Goal: Task Accomplishment & Management: Manage account settings

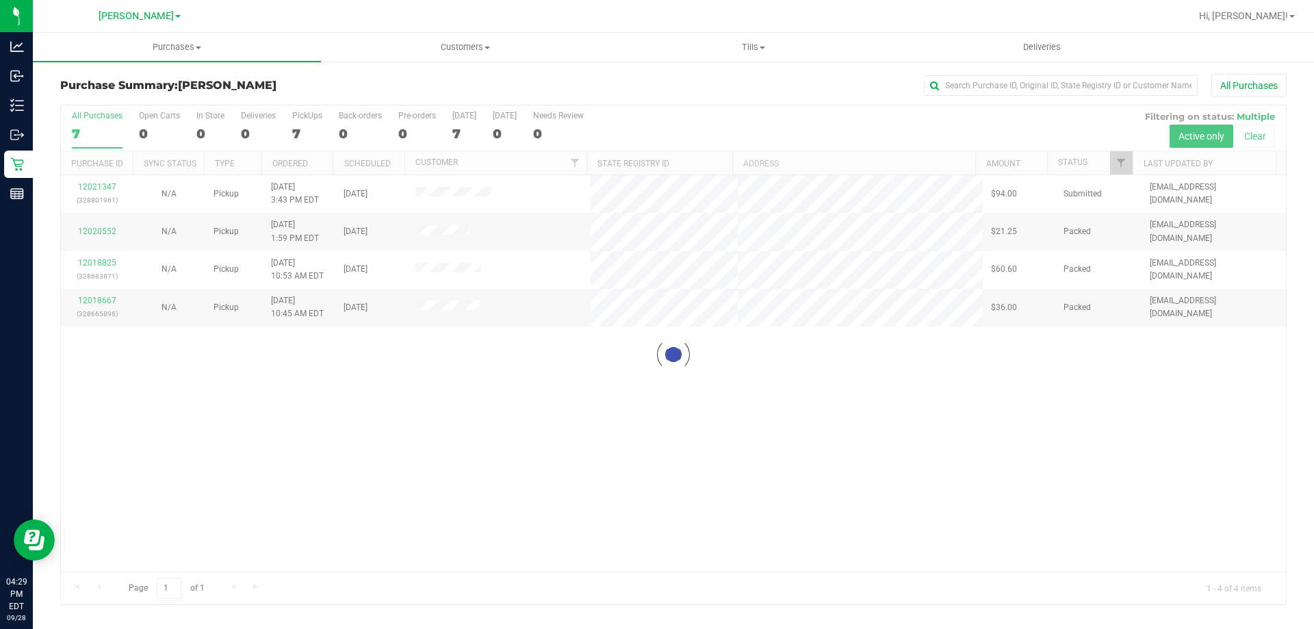
click at [445, 411] on div at bounding box center [673, 354] width 1225 height 499
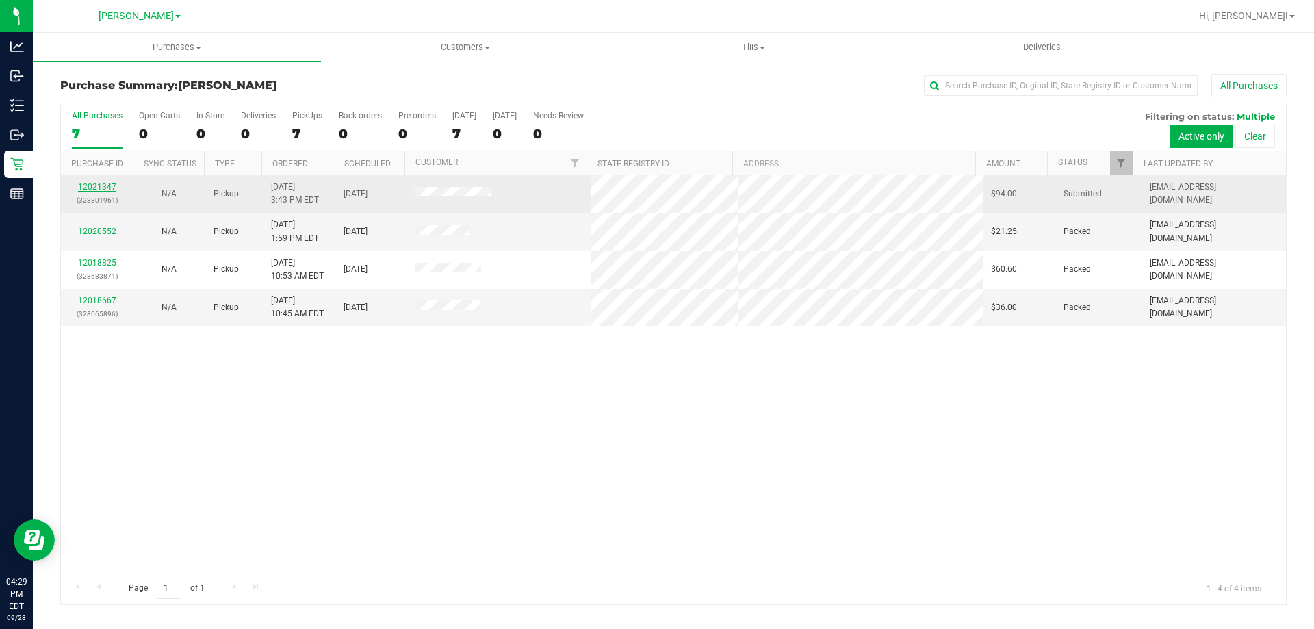
click at [87, 182] on link "12021347" at bounding box center [97, 187] width 38 height 10
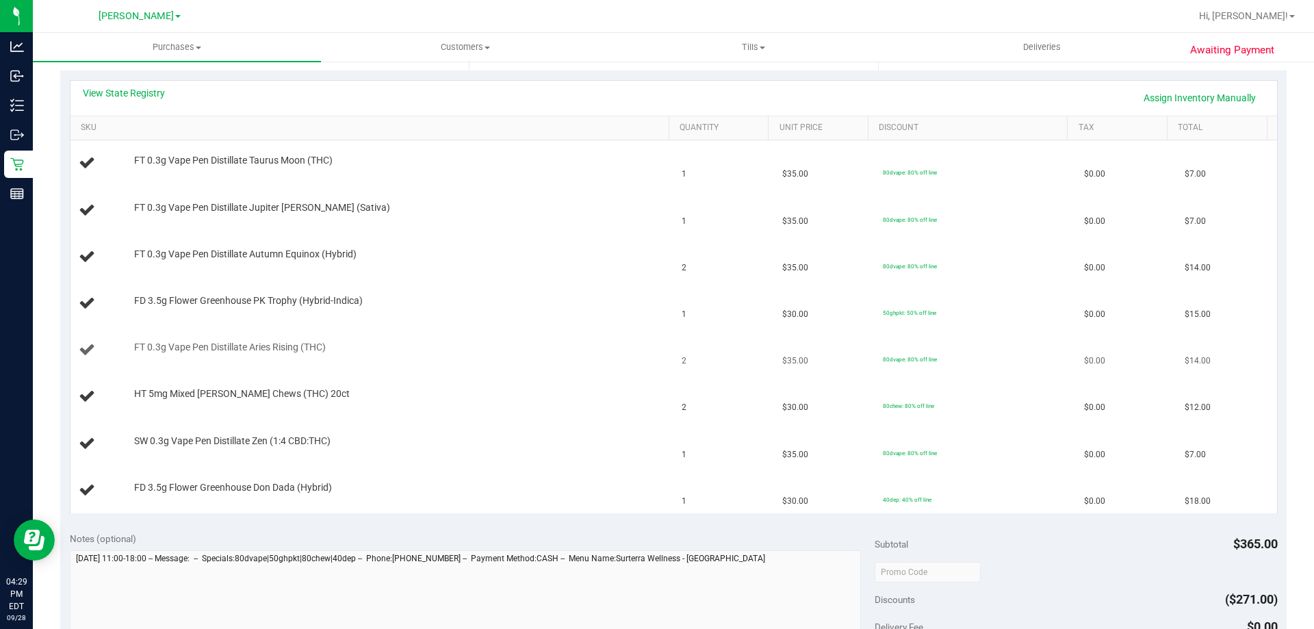
scroll to position [274, 0]
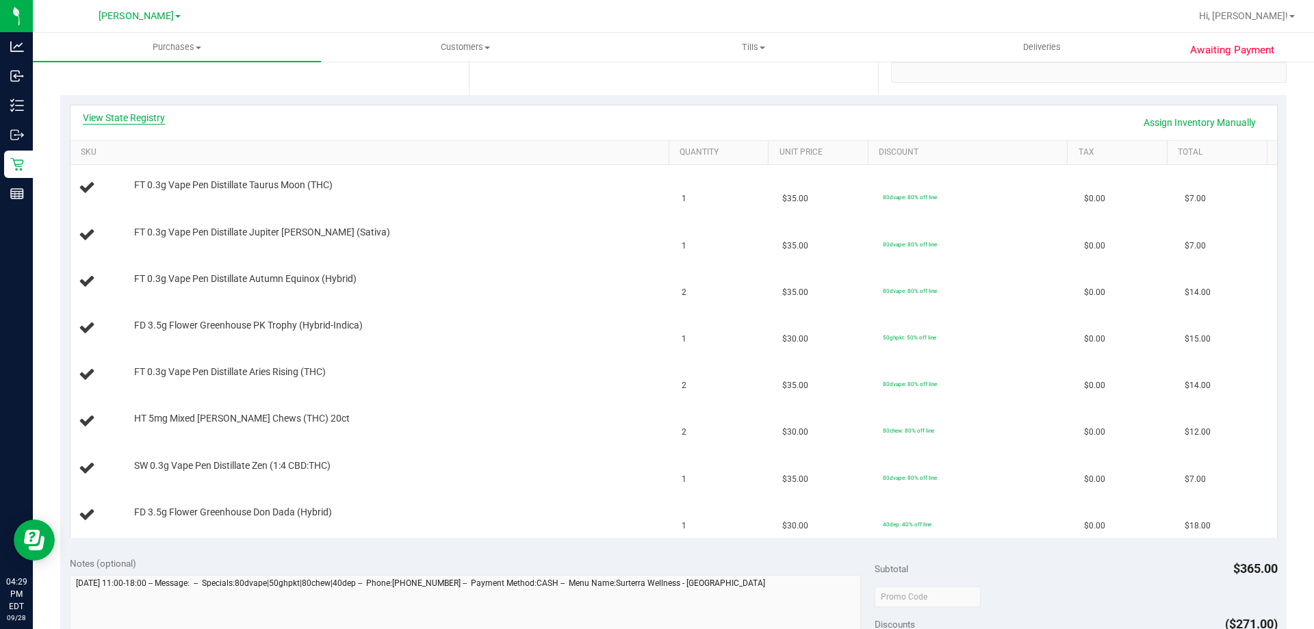
click at [149, 120] on link "View State Registry" at bounding box center [124, 118] width 82 height 14
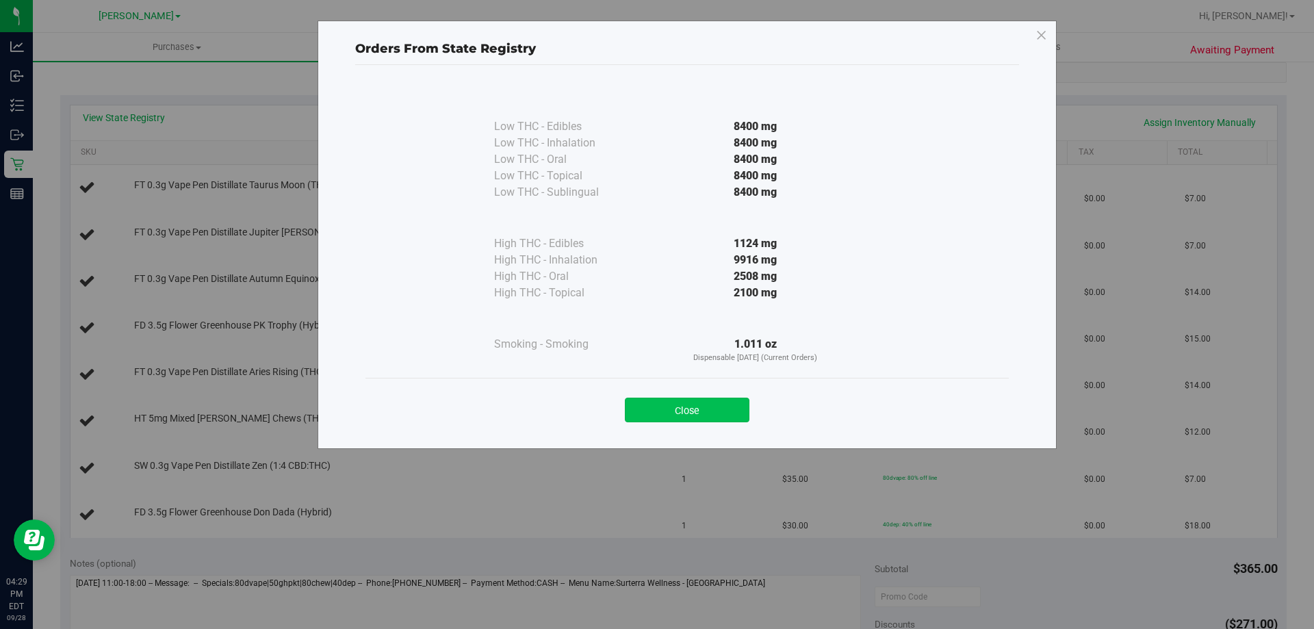
click at [693, 411] on button "Close" at bounding box center [687, 410] width 125 height 25
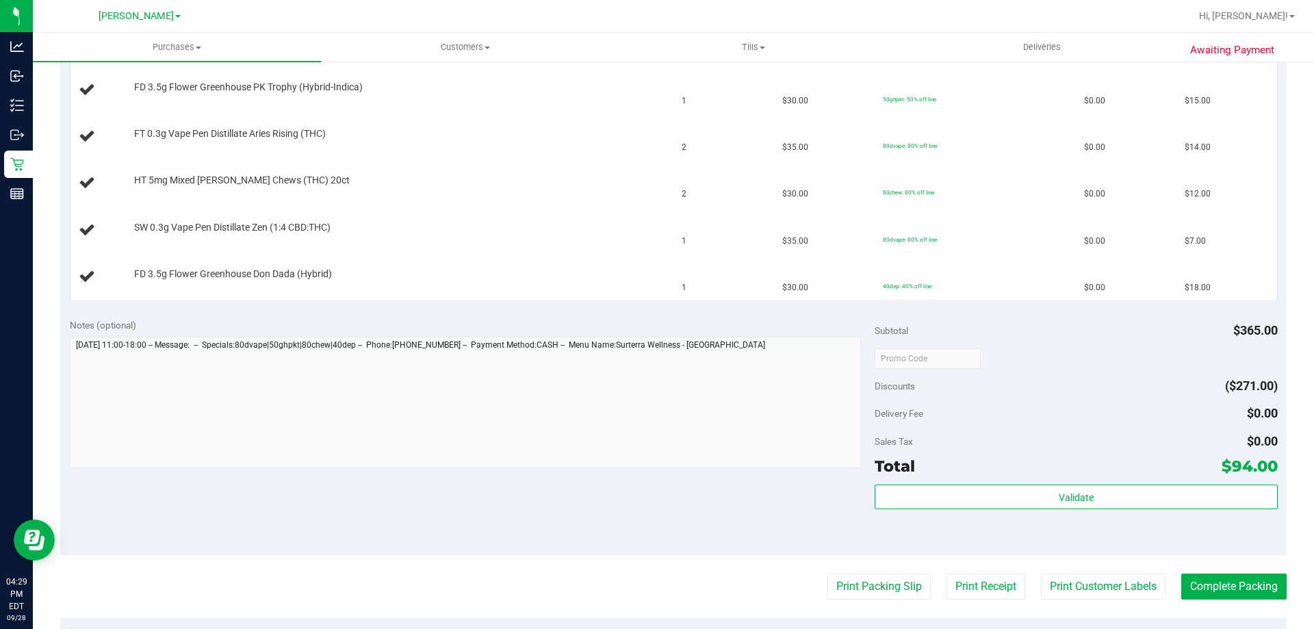
scroll to position [616, 0]
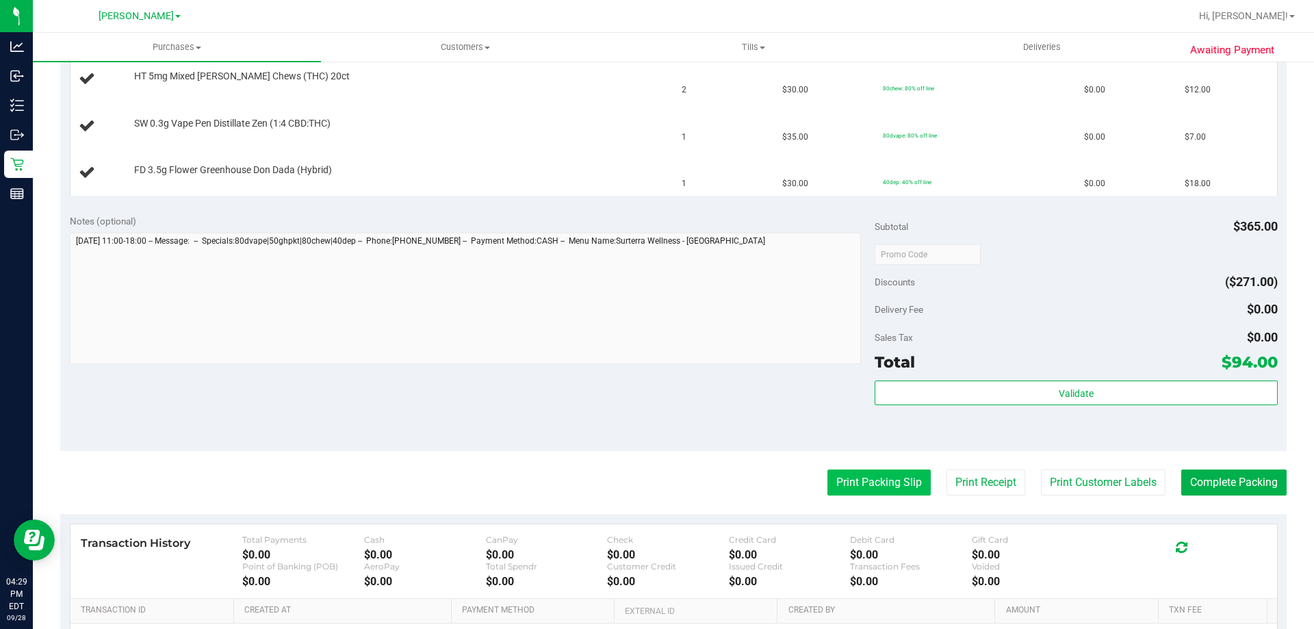
click at [884, 485] on button "Print Packing Slip" at bounding box center [879, 483] width 103 height 26
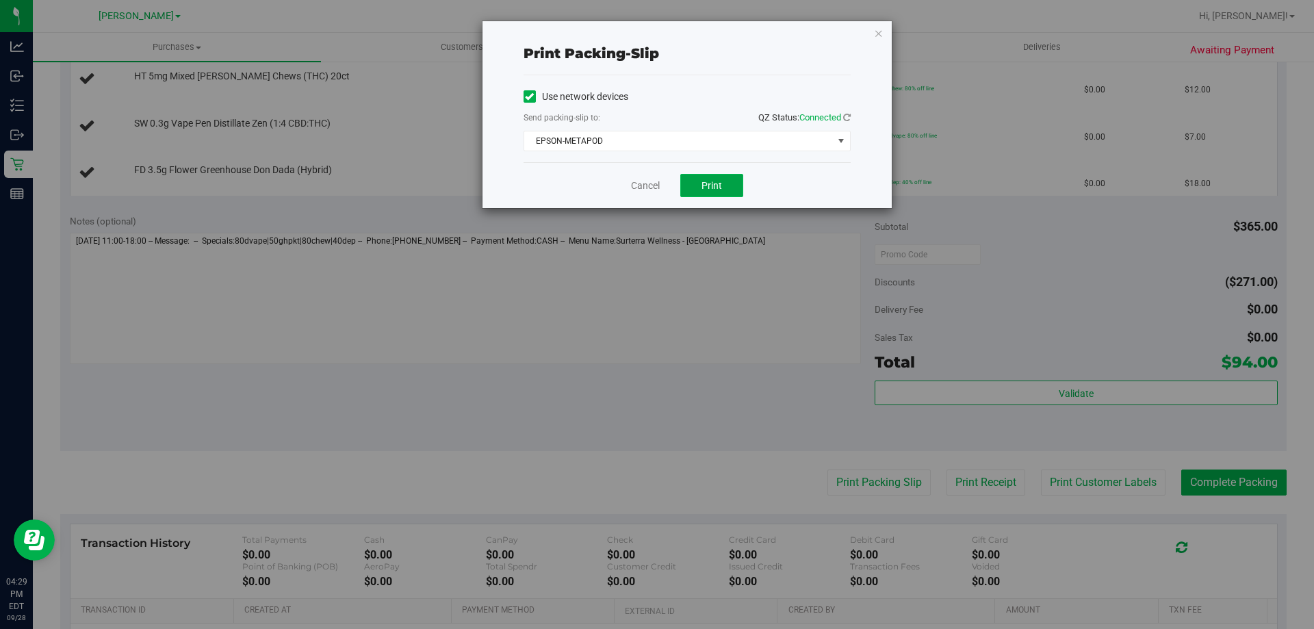
click at [699, 179] on button "Print" at bounding box center [711, 185] width 63 height 23
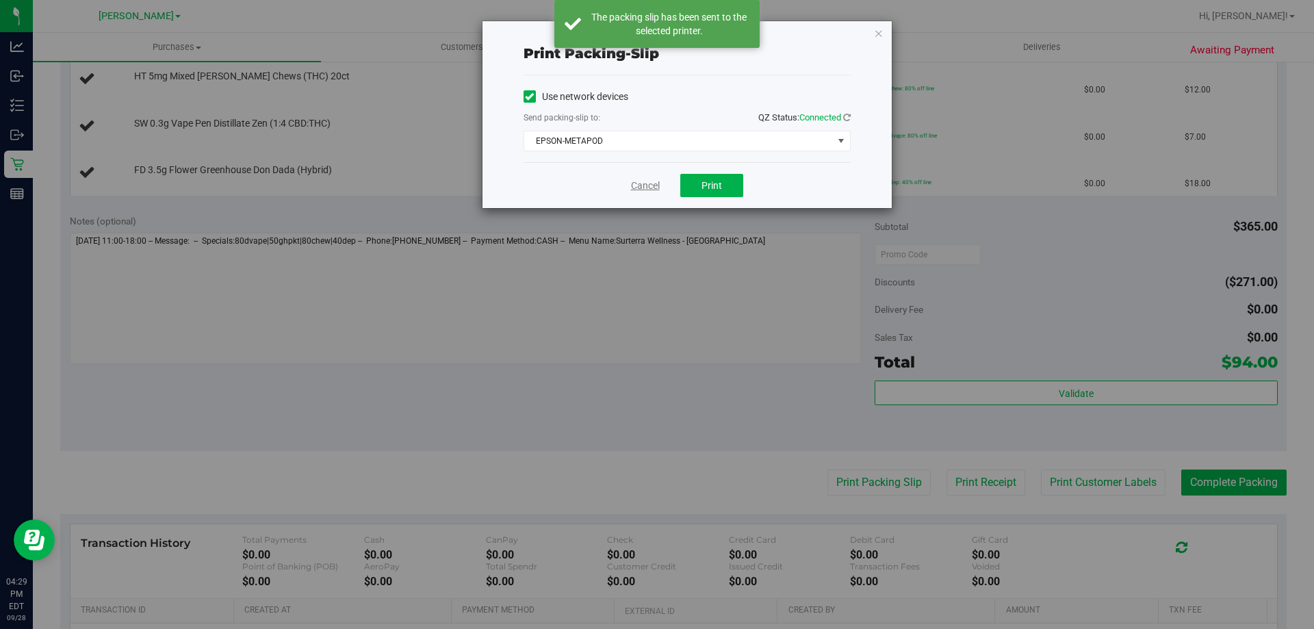
click at [646, 185] on link "Cancel" at bounding box center [645, 186] width 29 height 14
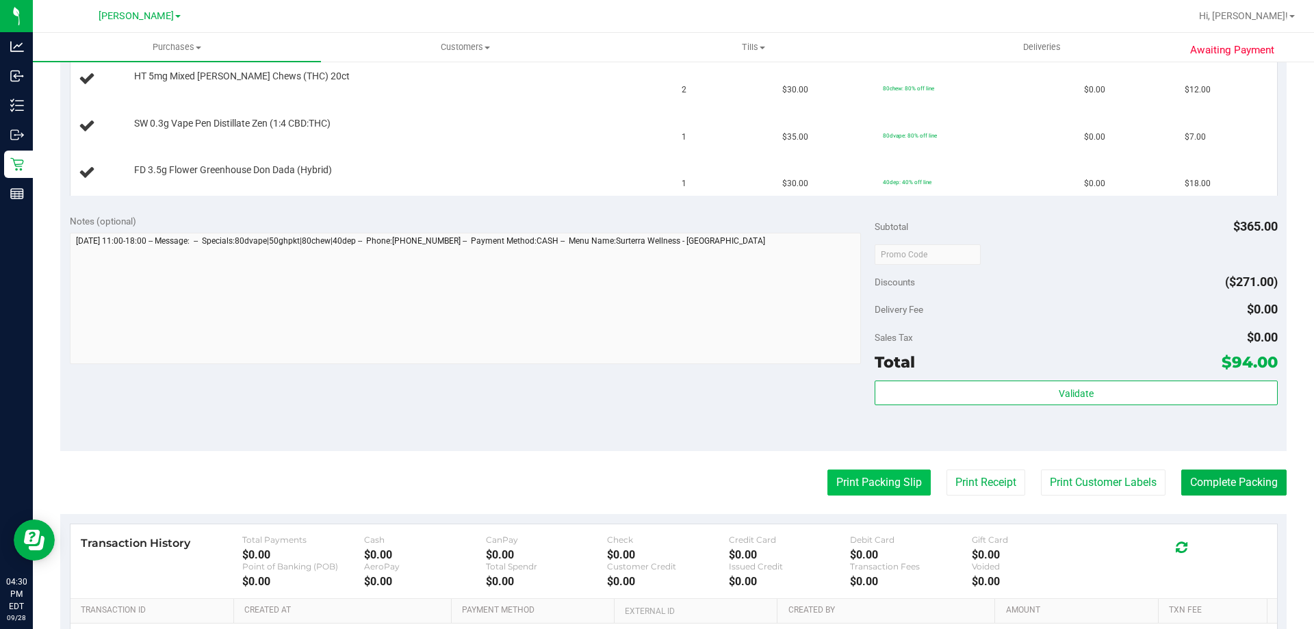
click at [894, 486] on button "Print Packing Slip" at bounding box center [879, 483] width 103 height 26
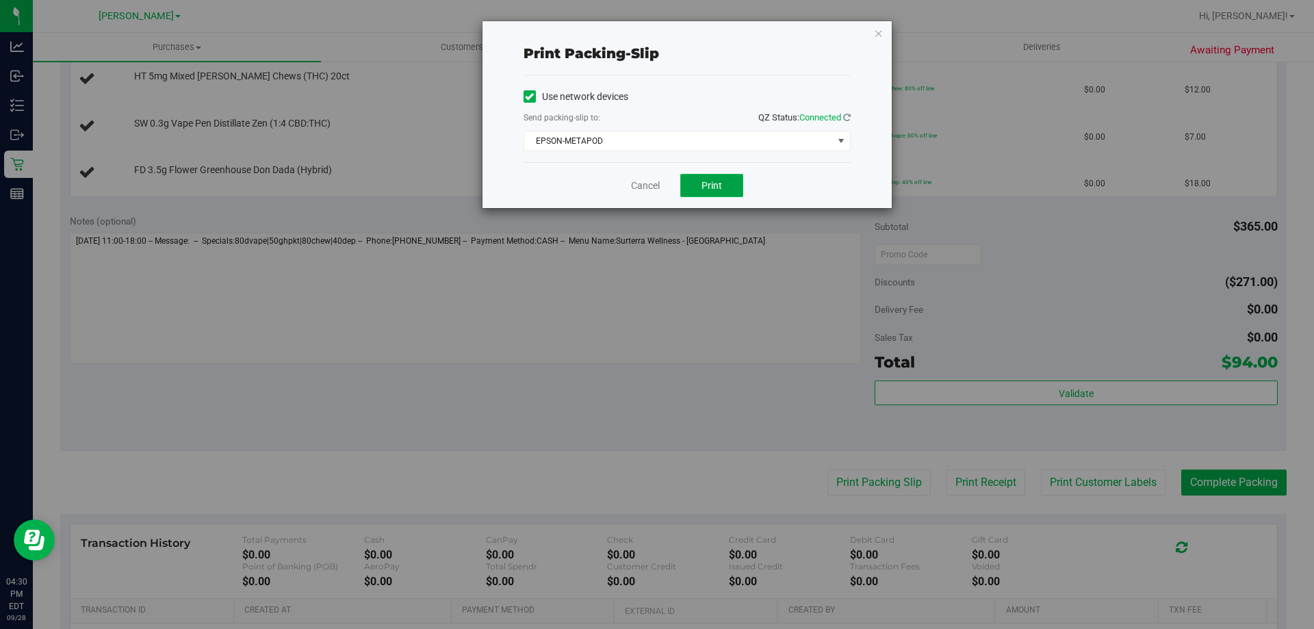
click at [713, 187] on span "Print" at bounding box center [712, 185] width 21 height 11
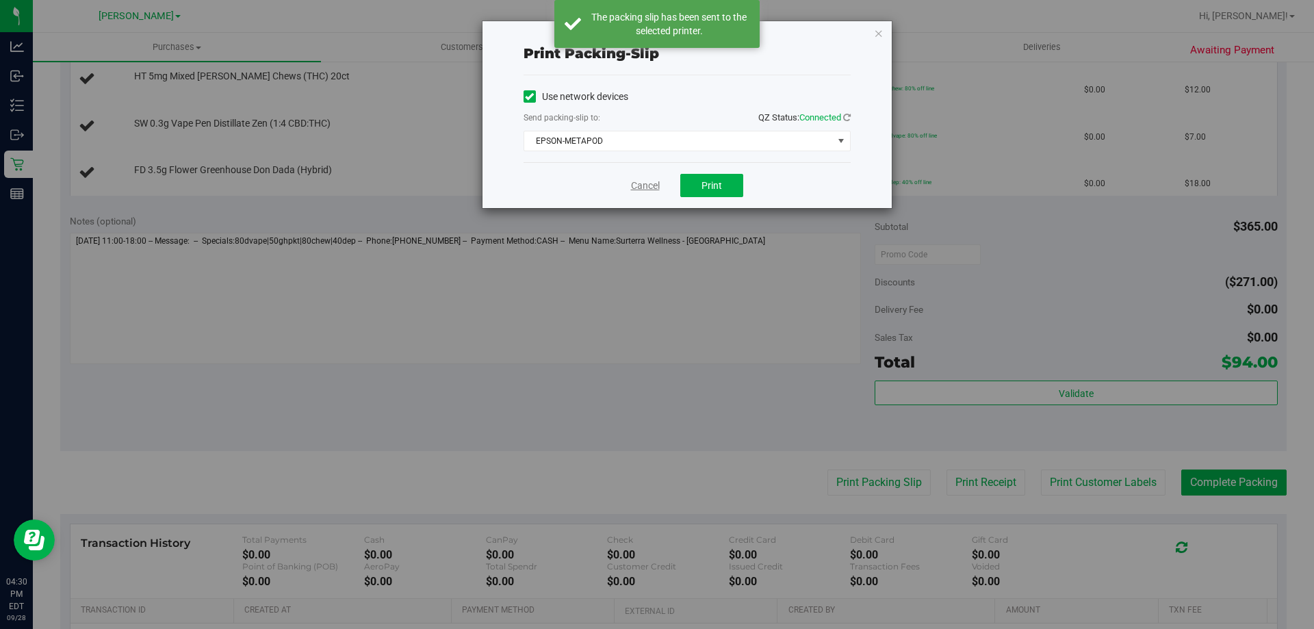
click at [641, 188] on link "Cancel" at bounding box center [645, 186] width 29 height 14
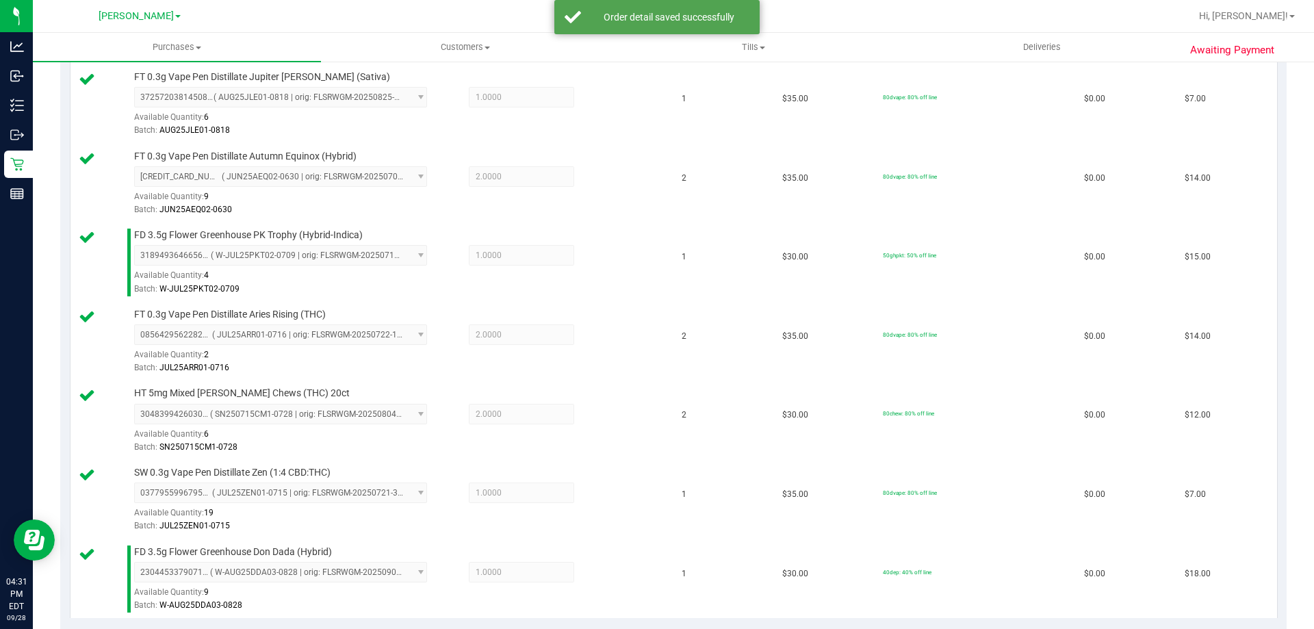
scroll to position [864, 0]
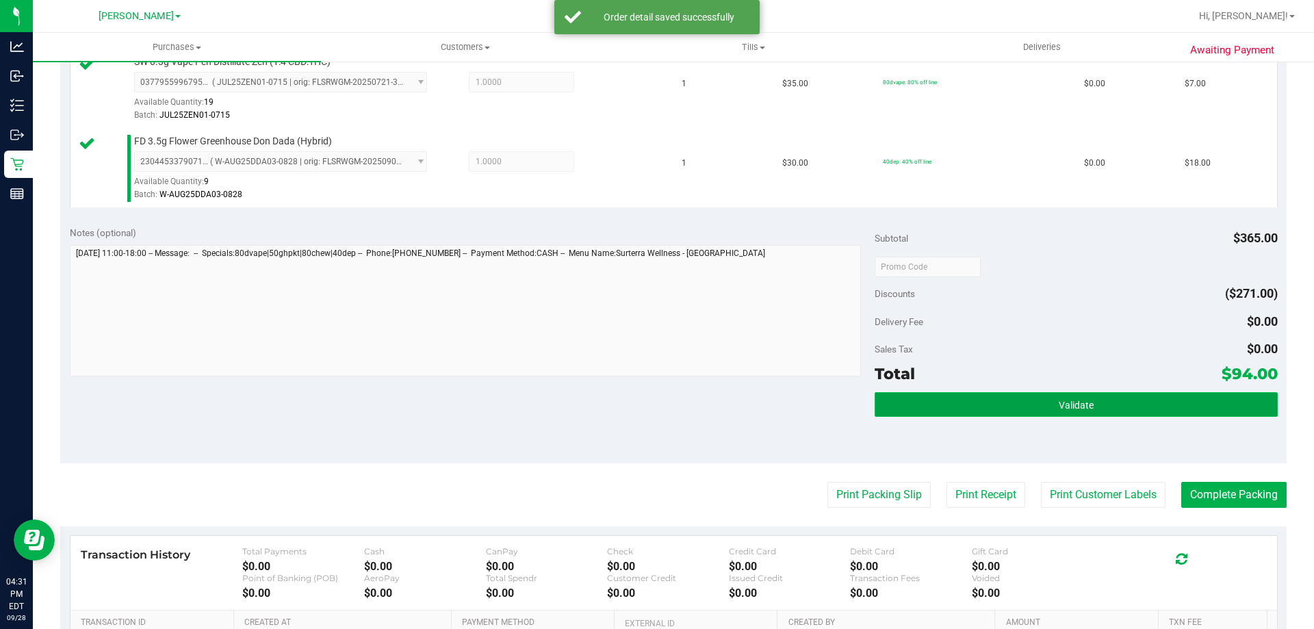
click at [1035, 411] on button "Validate" at bounding box center [1076, 404] width 403 height 25
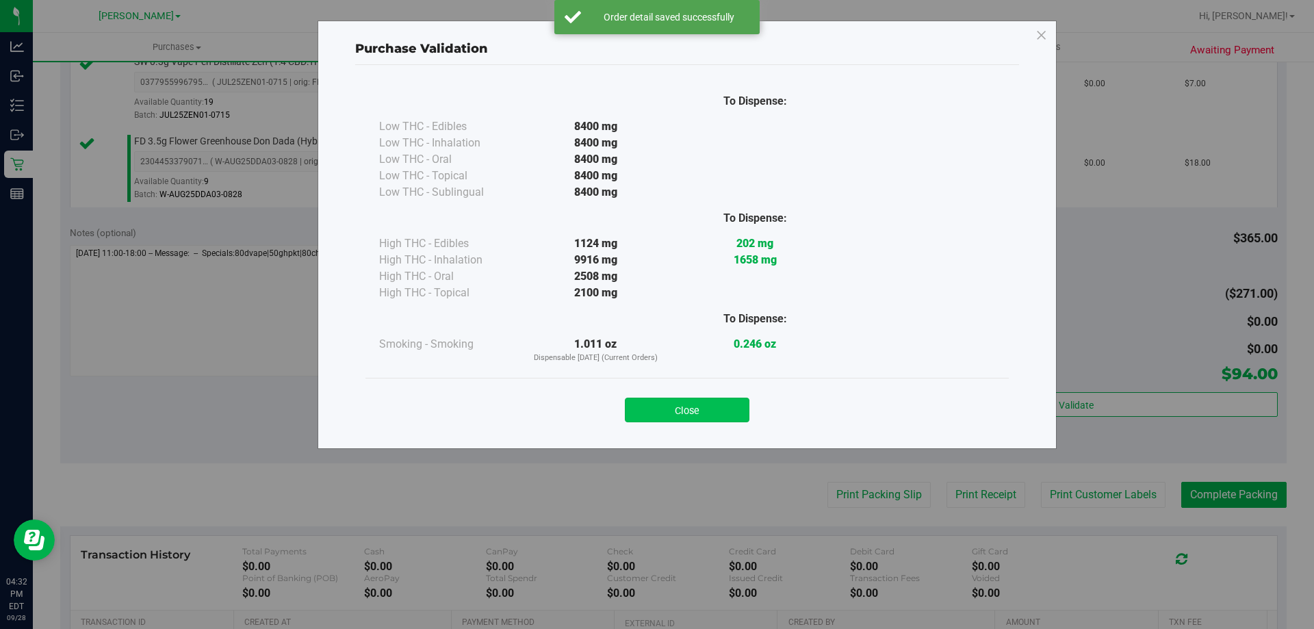
click at [716, 405] on button "Close" at bounding box center [687, 410] width 125 height 25
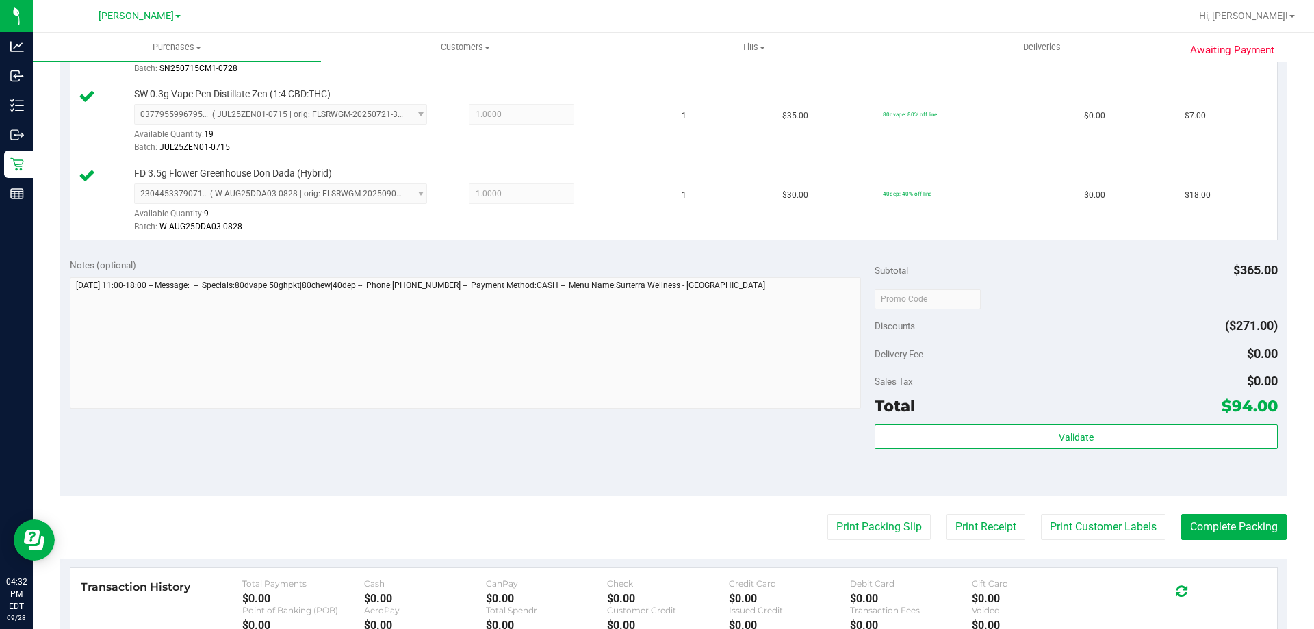
scroll to position [908, 0]
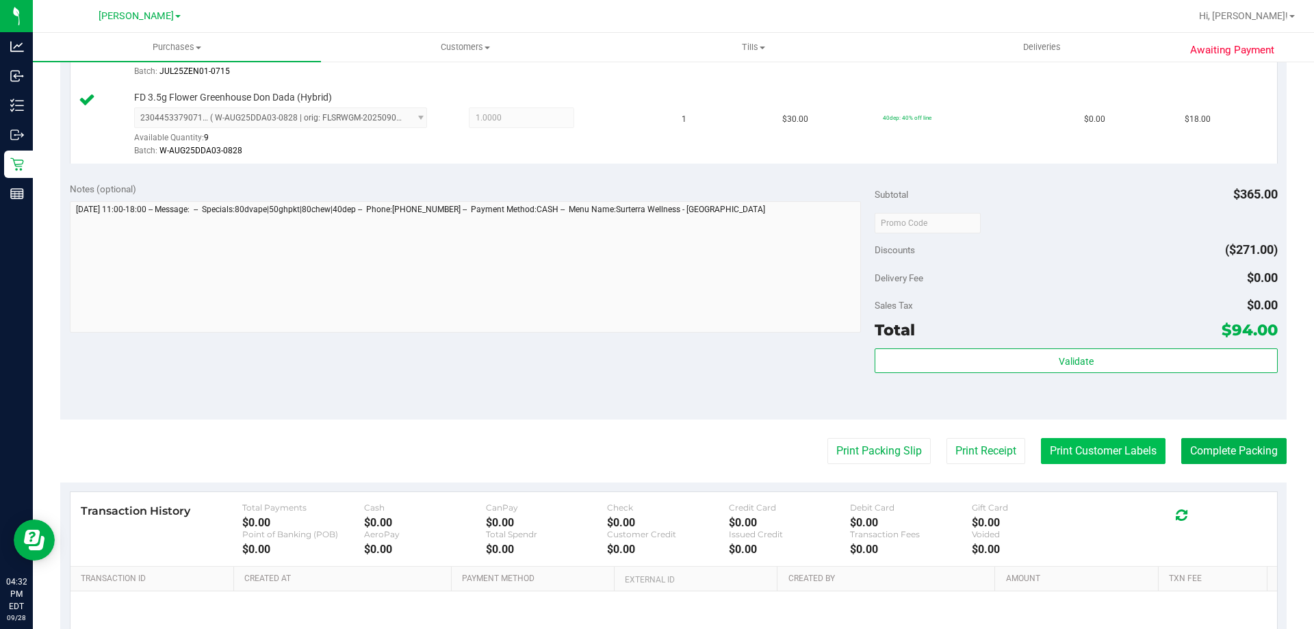
click at [1106, 459] on button "Print Customer Labels" at bounding box center [1103, 451] width 125 height 26
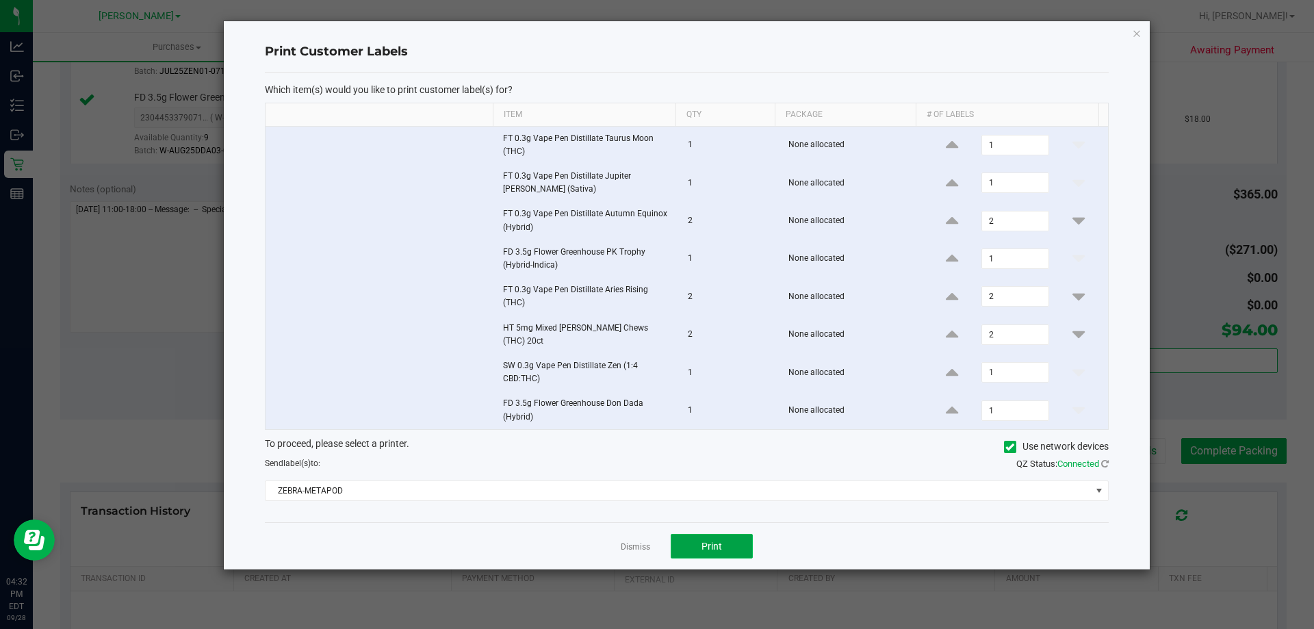
click at [710, 550] on button "Print" at bounding box center [712, 546] width 82 height 25
click at [631, 541] on link "Dismiss" at bounding box center [635, 547] width 29 height 12
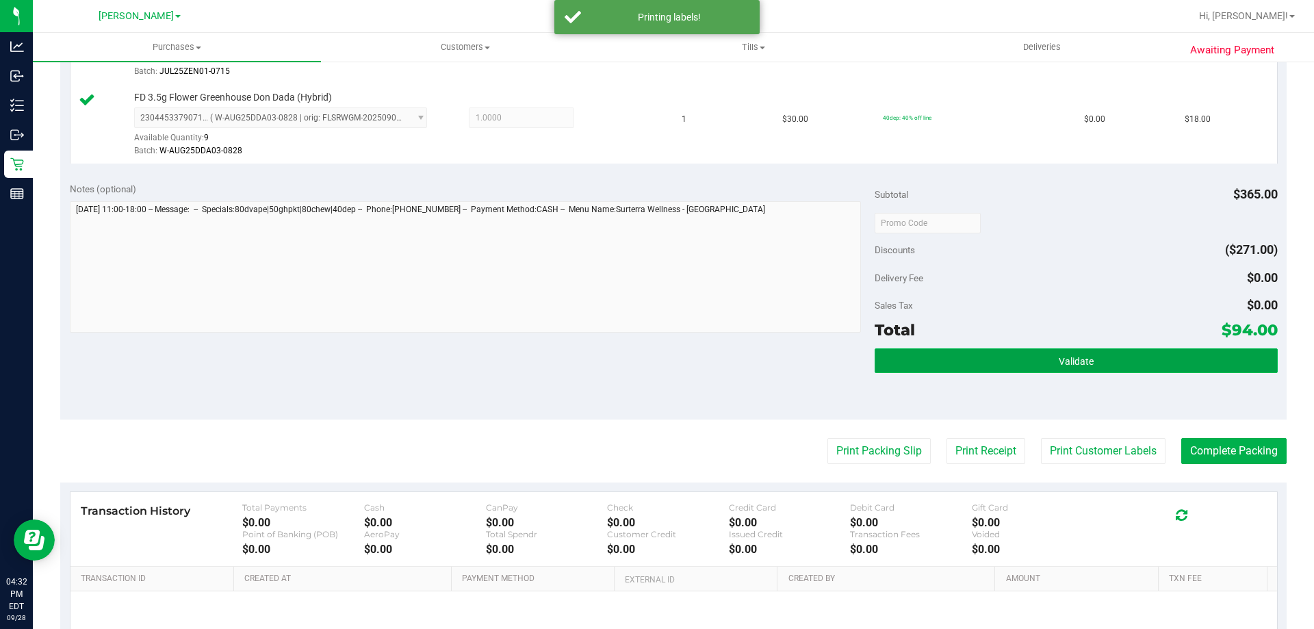
click at [985, 368] on button "Validate" at bounding box center [1076, 360] width 403 height 25
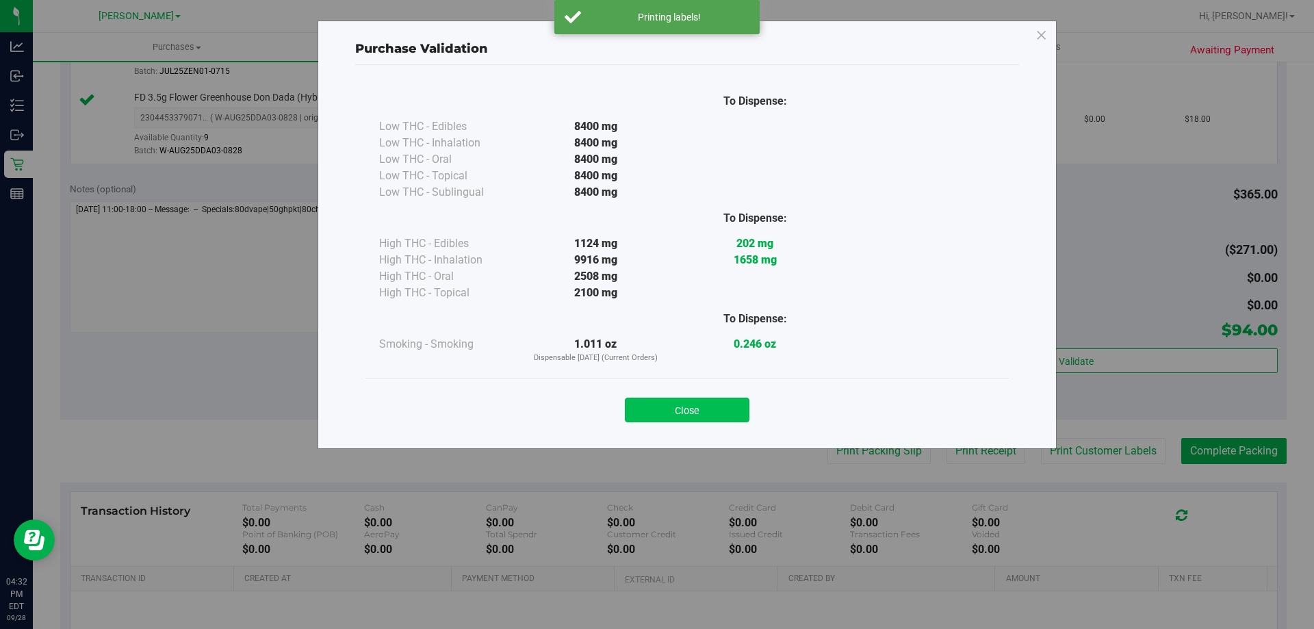
click at [696, 405] on button "Close" at bounding box center [687, 410] width 125 height 25
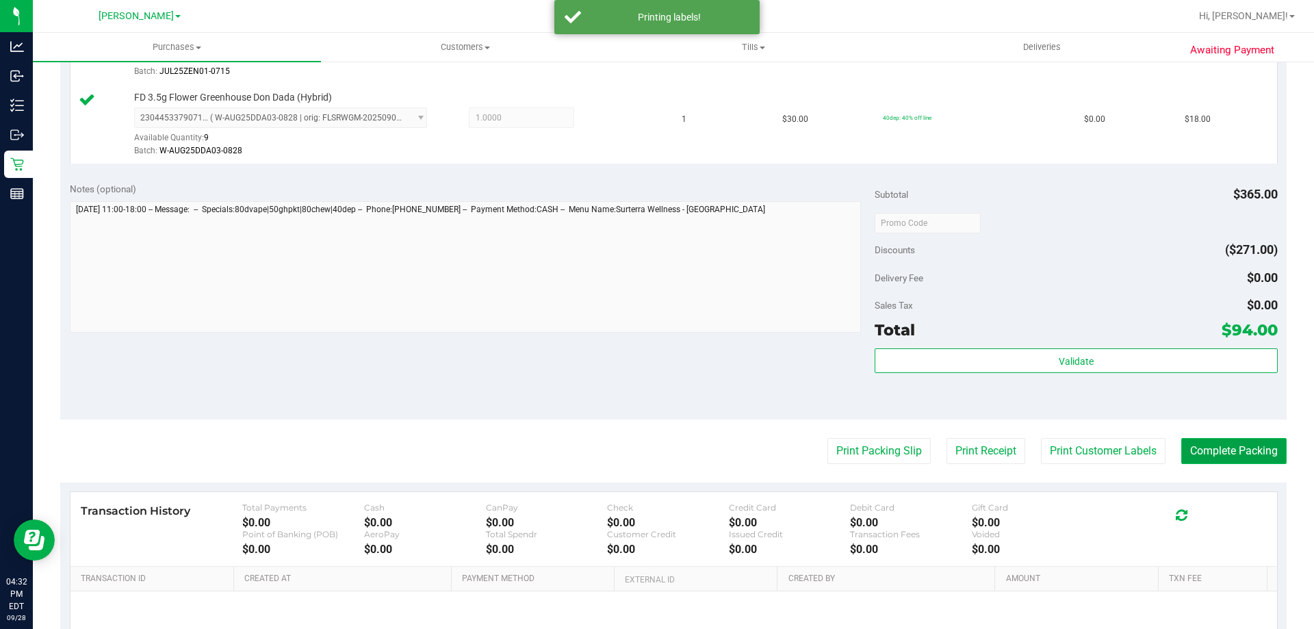
click at [1242, 444] on button "Complete Packing" at bounding box center [1234, 451] width 105 height 26
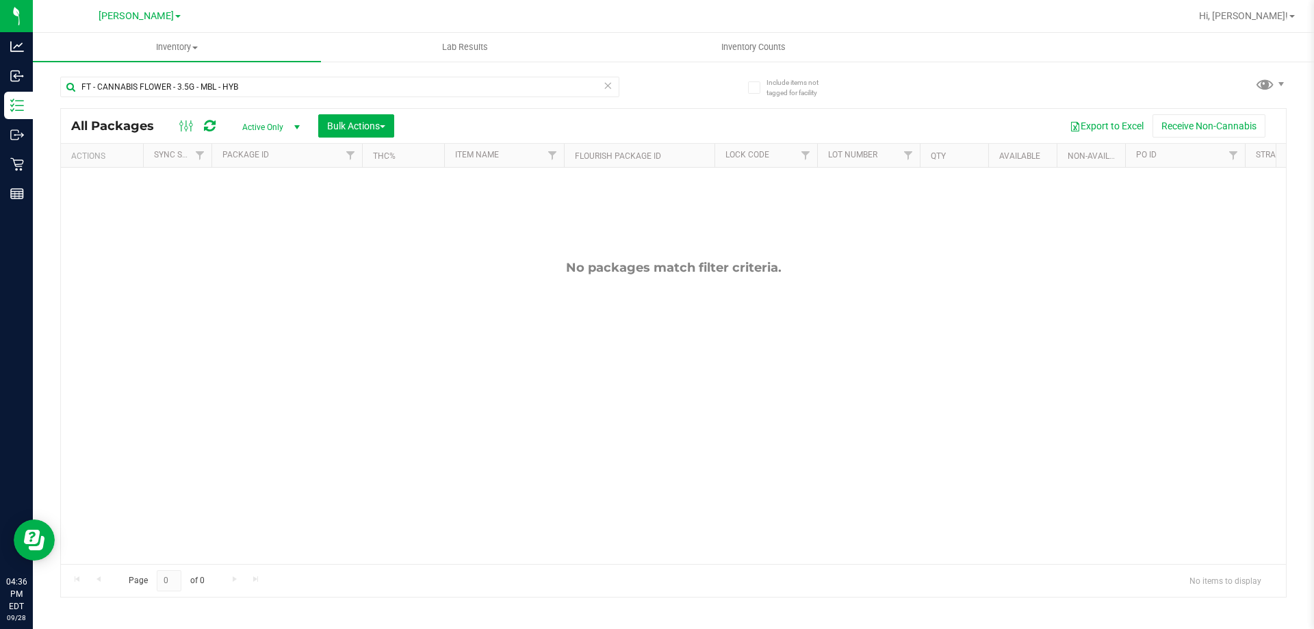
drag, startPoint x: 263, startPoint y: 84, endPoint x: 694, endPoint y: 2, distance: 438.9
click at [302, 51] on inventory "Inventory All packages All inventory Waste log Create inventory Lab Results Inv…" at bounding box center [673, 255] width 1281 height 445
type input "F"
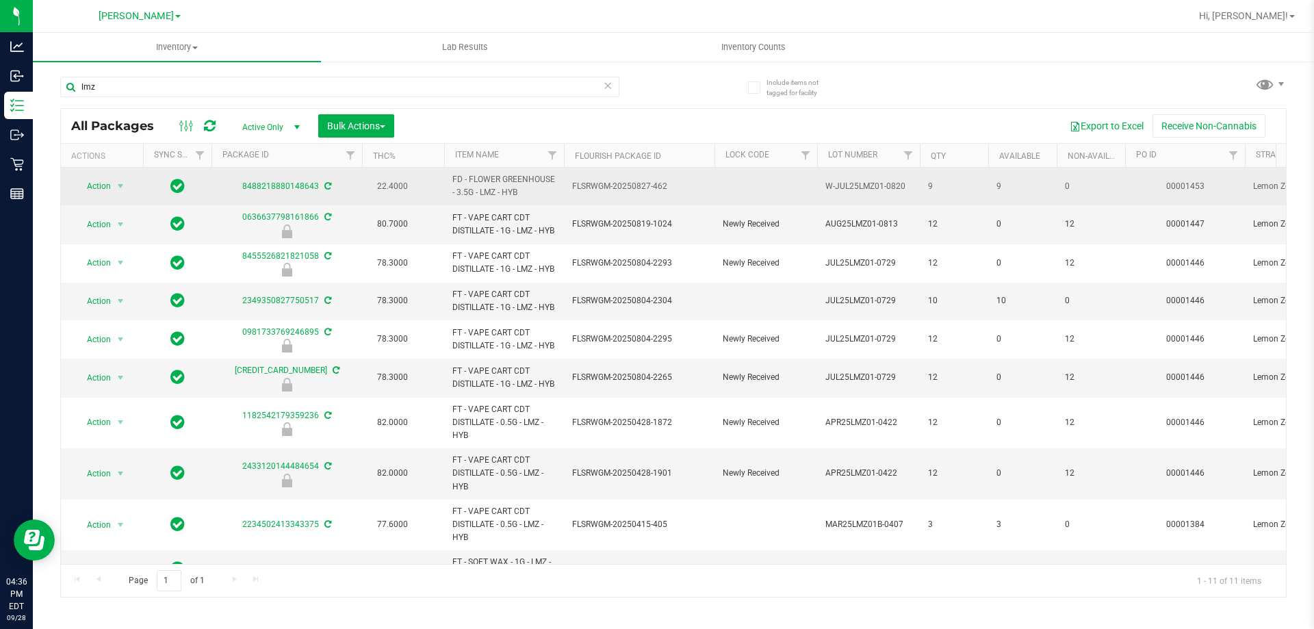
drag, startPoint x: 536, startPoint y: 192, endPoint x: 446, endPoint y: 182, distance: 90.9
click at [446, 182] on td "FD - FLOWER GREENHOUSE - 3.5G - LMZ - HYB" at bounding box center [504, 187] width 120 height 38
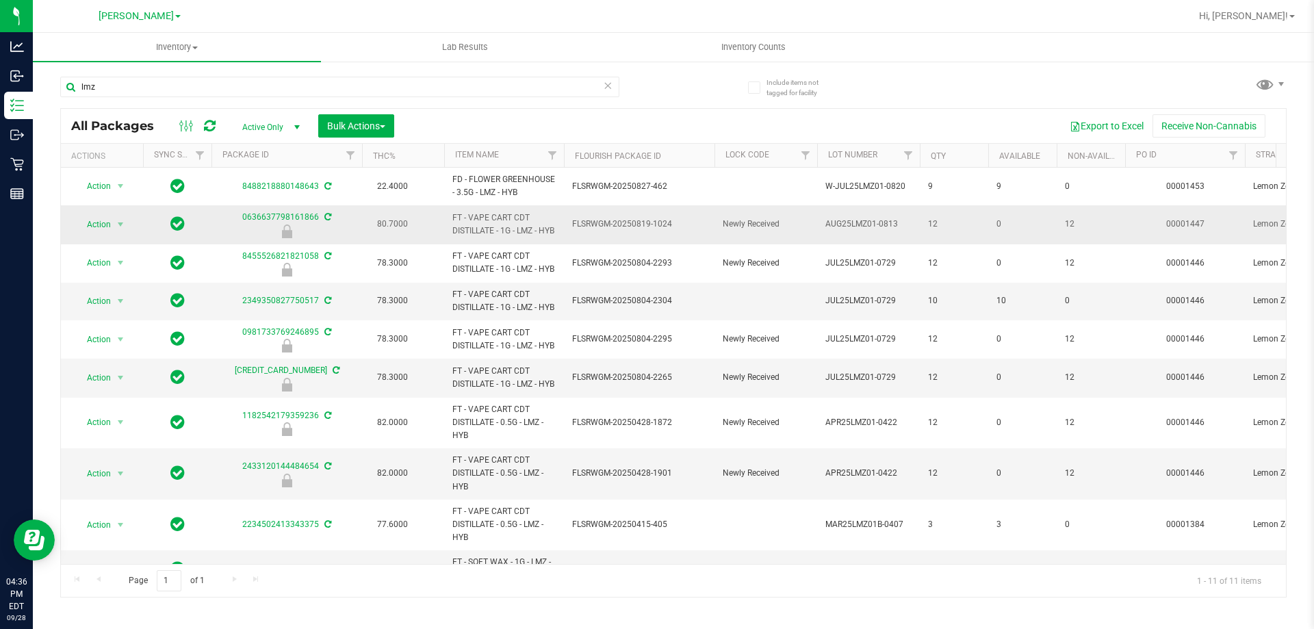
copy span "FD - FLOWER GREENHOUSE - 3.5G - LMZ - HYB"
drag, startPoint x: 100, startPoint y: 93, endPoint x: 39, endPoint y: 93, distance: 60.9
click at [39, 93] on div "Include items not tagged for facility lmz All Packages Active Only Active Only …" at bounding box center [673, 269] width 1281 height 418
paste input "FD - FLOWER GREENHOUSE - 3.5G - LMZ - HYB"
type input "FD - FLOWER GREENHOUSE - 3.5G - LMZ - HYB"
